Goal: Transaction & Acquisition: Subscribe to service/newsletter

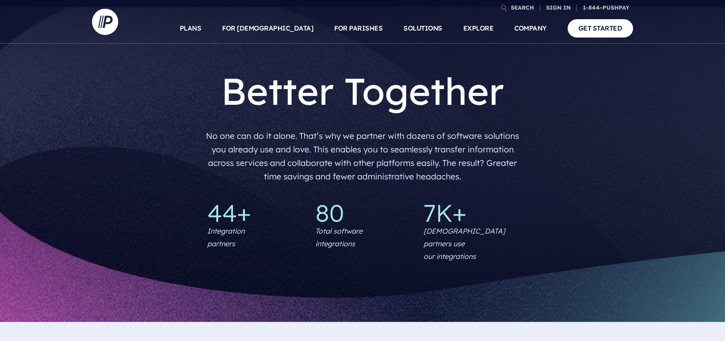
click at [202, 24] on link "PLANS" at bounding box center [191, 28] width 22 height 31
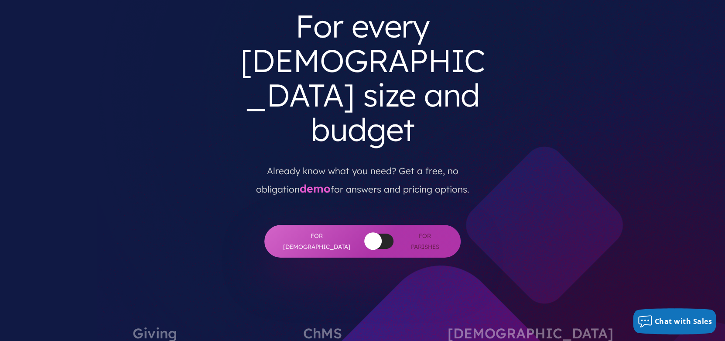
click at [374, 233] on div at bounding box center [379, 240] width 29 height 15
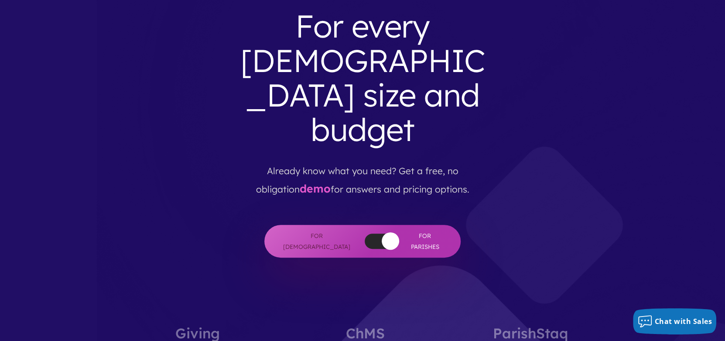
click at [365, 233] on div at bounding box center [379, 240] width 29 height 15
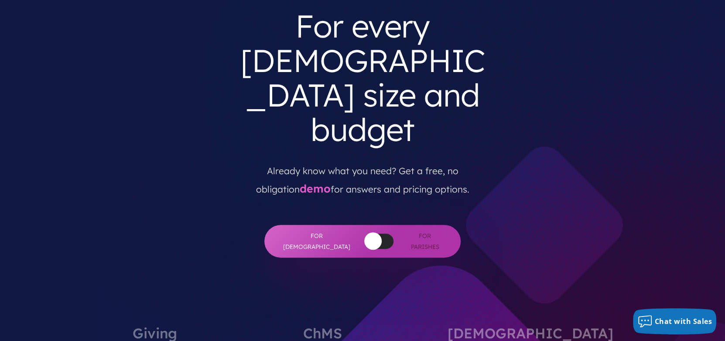
click at [370, 233] on div at bounding box center [379, 240] width 29 height 15
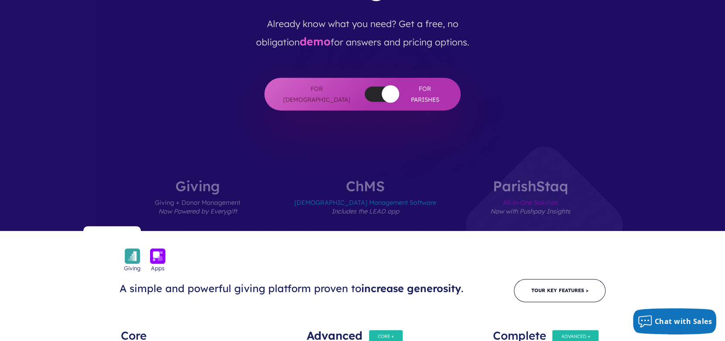
scroll to position [262, 0]
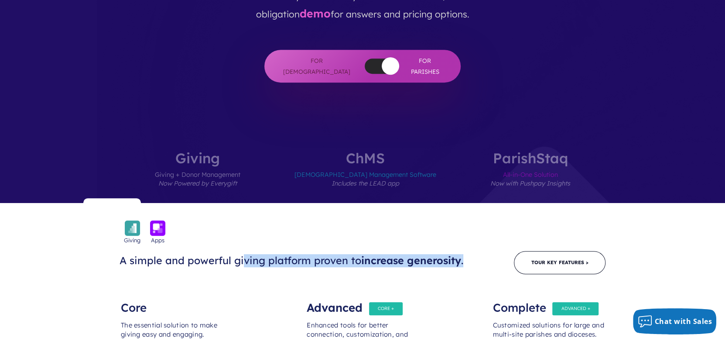
drag, startPoint x: 242, startPoint y: 189, endPoint x: 487, endPoint y: 193, distance: 244.8
click at [487, 242] on div "Giving Apps A simple and powerful giving platform proven to increase generosity…" at bounding box center [362, 258] width 559 height 32
click at [269, 242] on div "Giving Apps A simple and powerful giving platform proven to increase generosity…" at bounding box center [362, 258] width 559 height 32
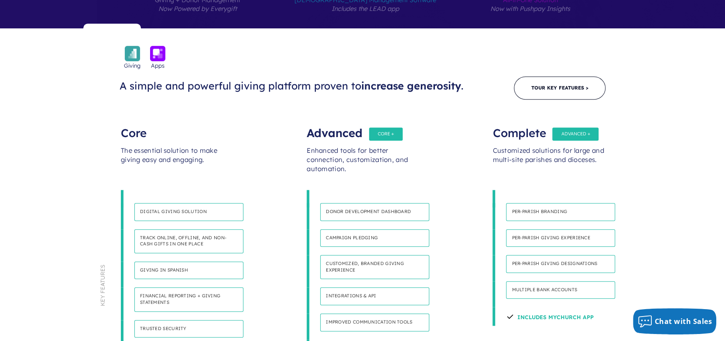
scroll to position [524, 0]
